Goal: Transaction & Acquisition: Book appointment/travel/reservation

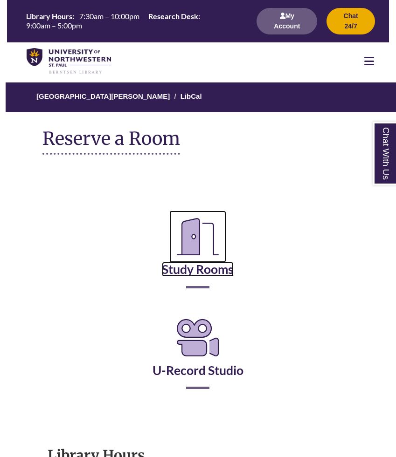
click at [207, 270] on link "Study Rooms" at bounding box center [198, 258] width 72 height 38
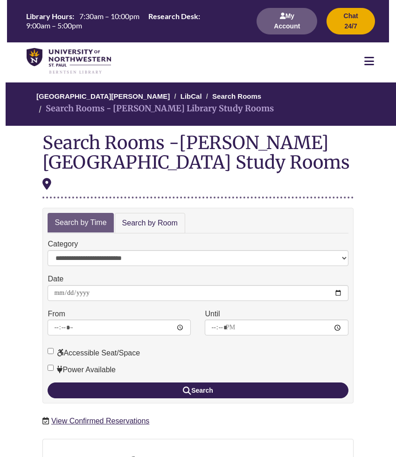
scroll to position [103, 0]
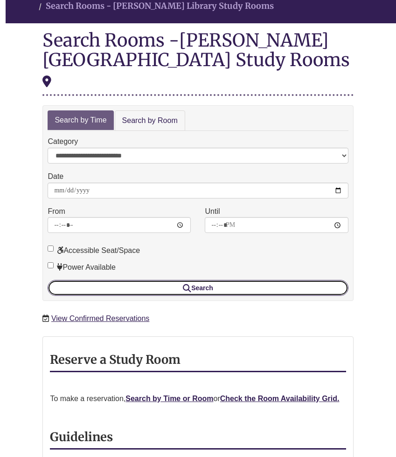
click at [133, 280] on button "Search" at bounding box center [198, 288] width 300 height 16
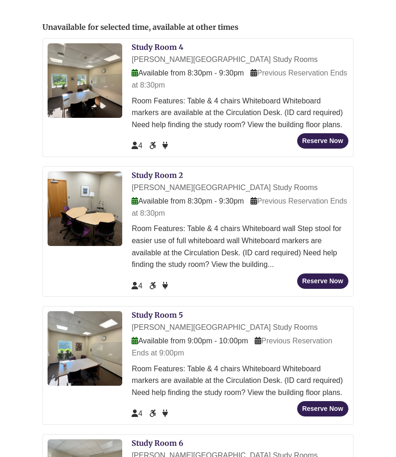
scroll to position [449, 0]
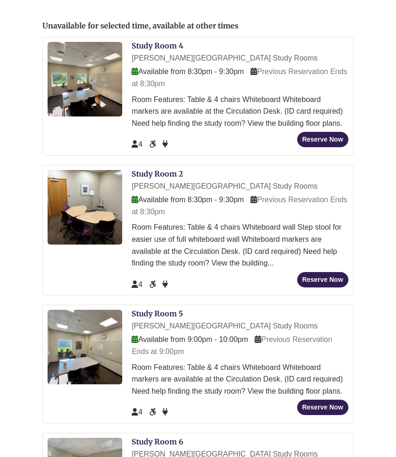
click at [258, 336] on icon at bounding box center [258, 339] width 7 height 7
click at [275, 336] on span "Previous Reservation Ends at 9:00pm" at bounding box center [231, 346] width 200 height 20
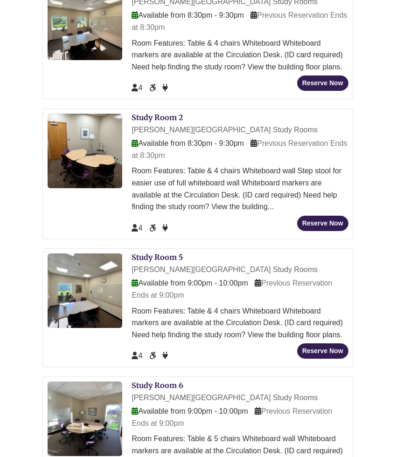
scroll to position [507, 0]
